Goal: Transaction & Acquisition: Purchase product/service

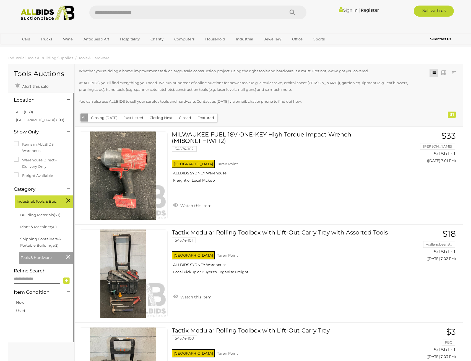
click at [68, 200] on icon at bounding box center [68, 200] width 4 height 7
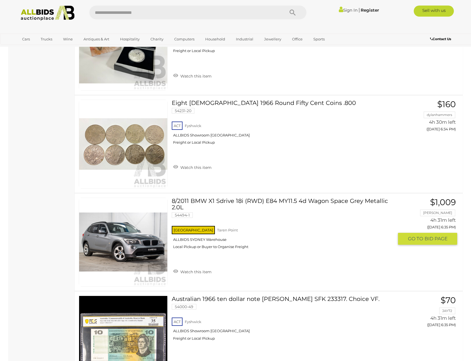
scroll to position [470, 0]
